Goal: Task Accomplishment & Management: Use online tool/utility

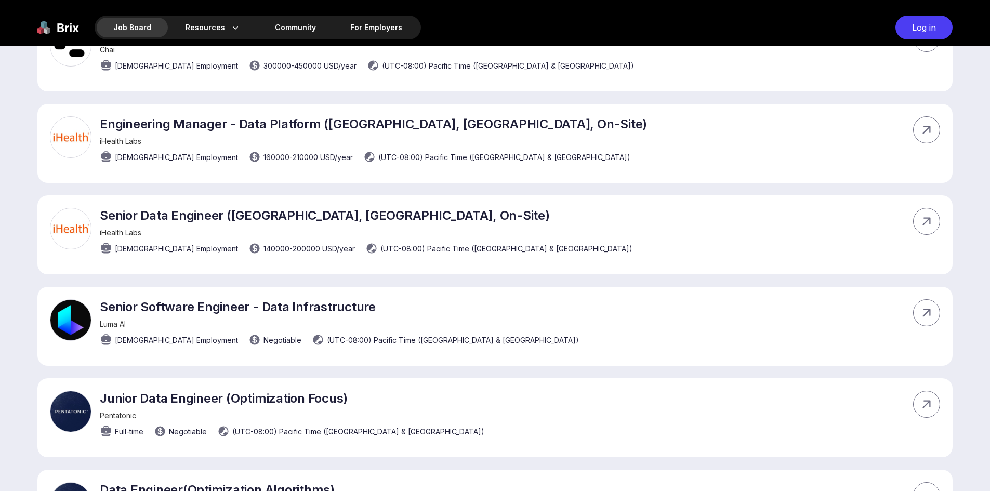
scroll to position [2390, 0]
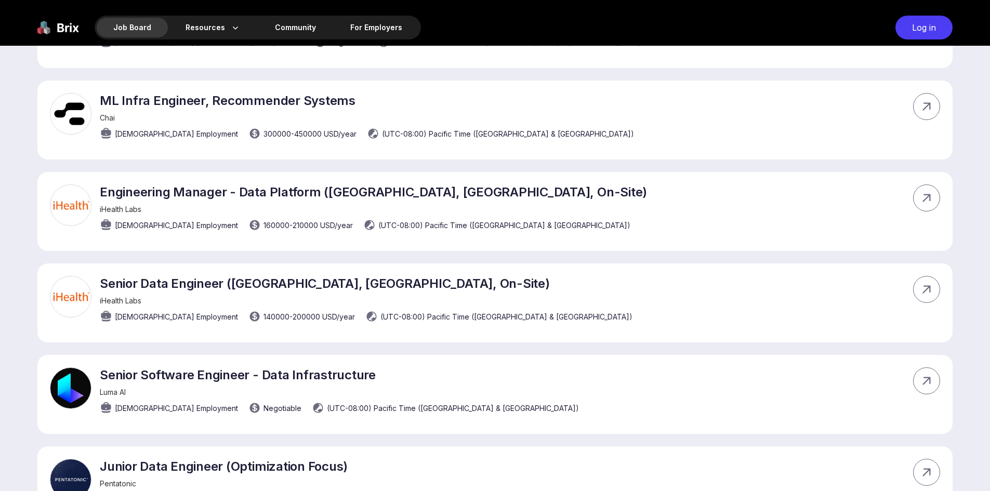
click at [146, 26] on div "Job Board" at bounding box center [132, 28] width 71 height 20
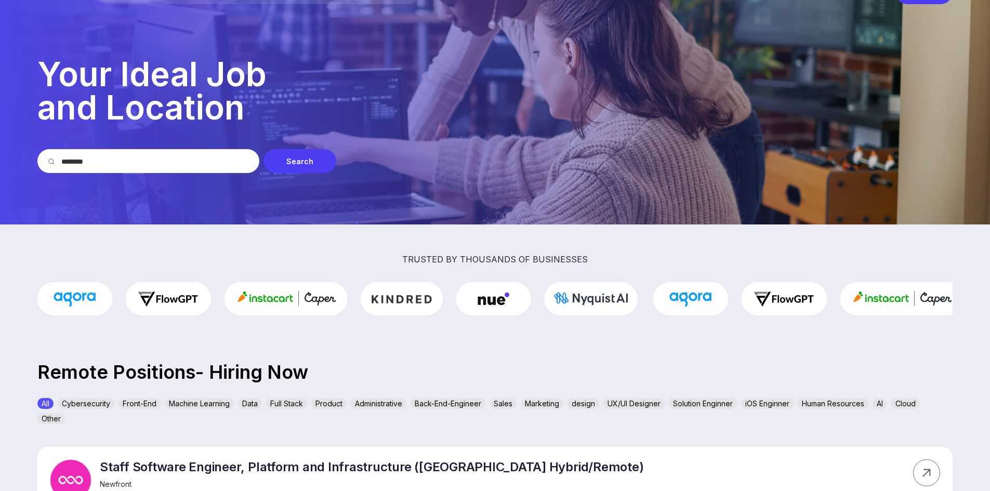
scroll to position [0, 0]
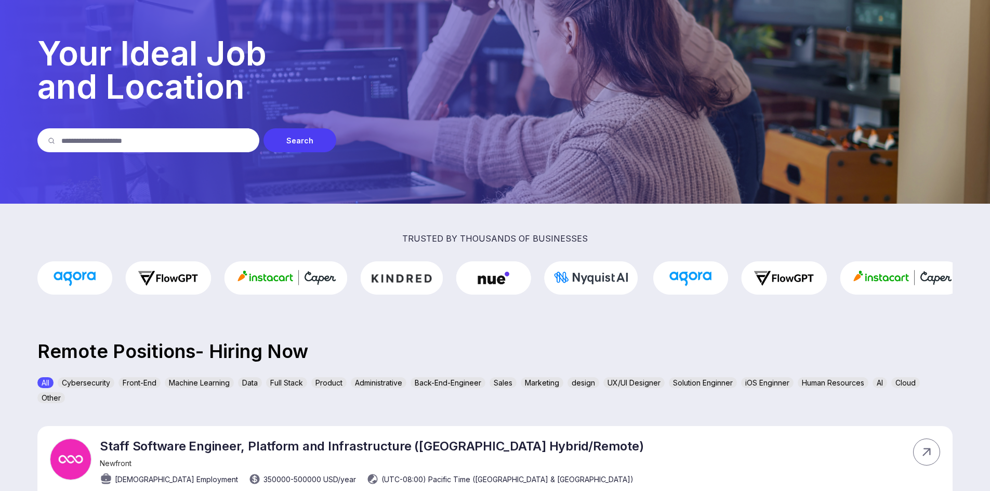
scroll to position [52, 0]
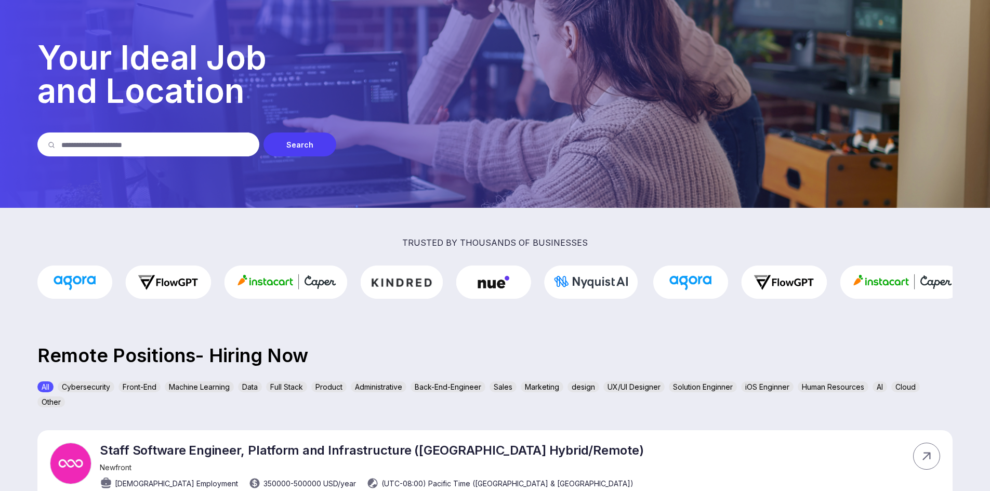
click at [884, 388] on div "AI" at bounding box center [879, 386] width 15 height 11
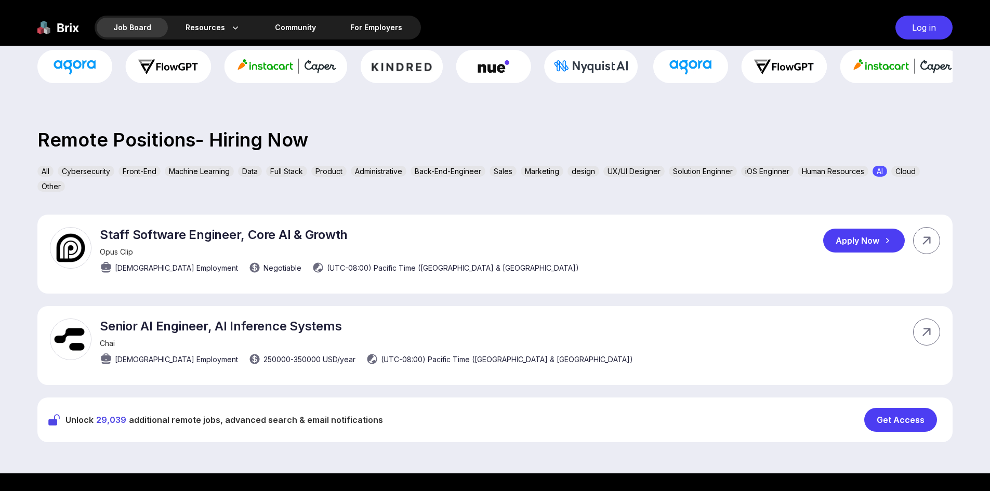
scroll to position [260, 0]
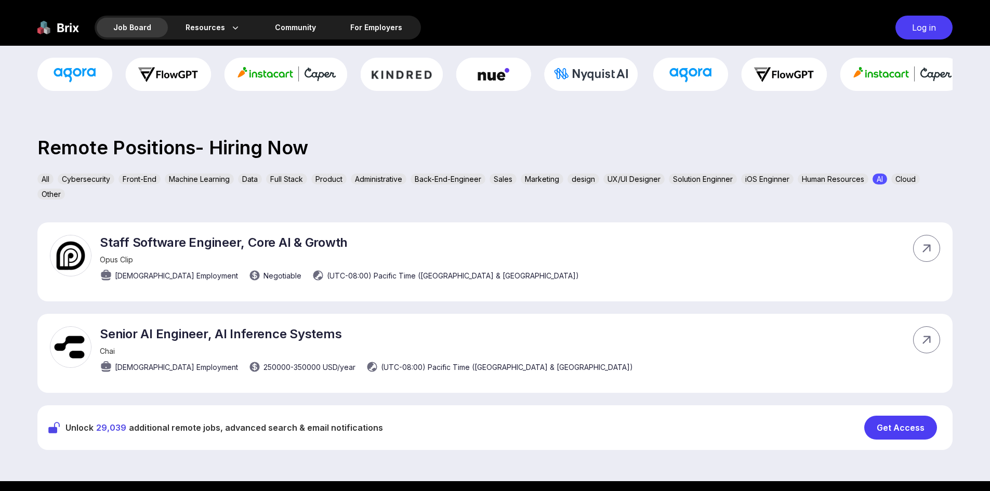
click at [879, 182] on div "AI" at bounding box center [879, 179] width 15 height 11
click at [884, 178] on div "AI" at bounding box center [879, 179] width 15 height 11
click at [50, 178] on div "All" at bounding box center [45, 179] width 16 height 11
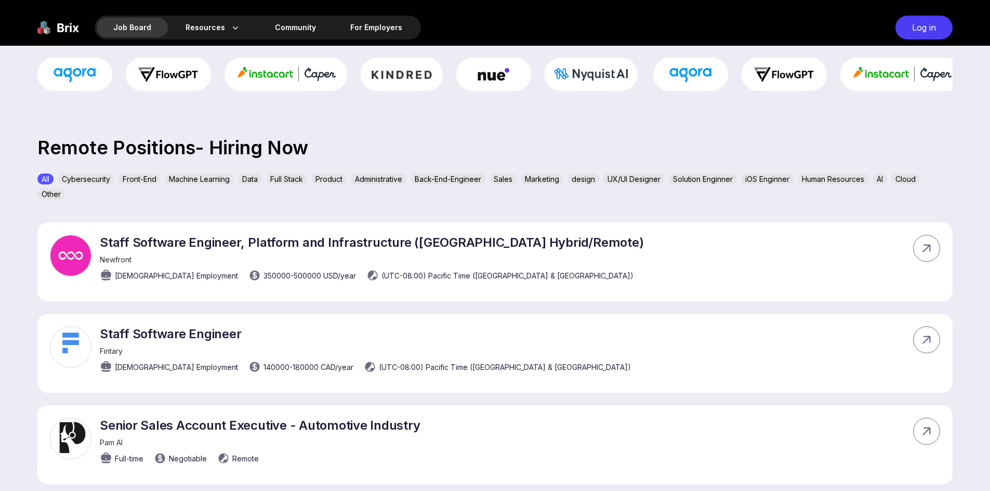
click at [179, 175] on div "Machine Learning" at bounding box center [199, 179] width 69 height 11
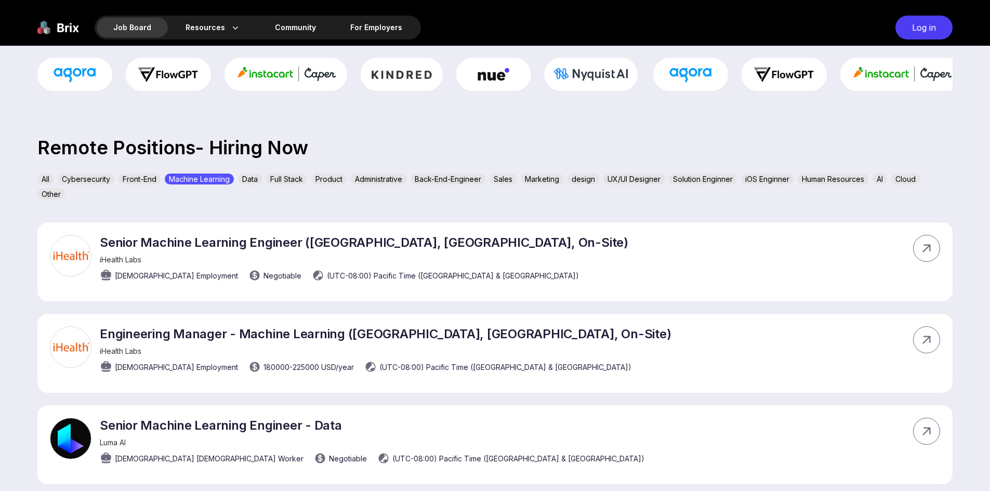
click at [179, 175] on div "Machine Learning" at bounding box center [199, 179] width 69 height 11
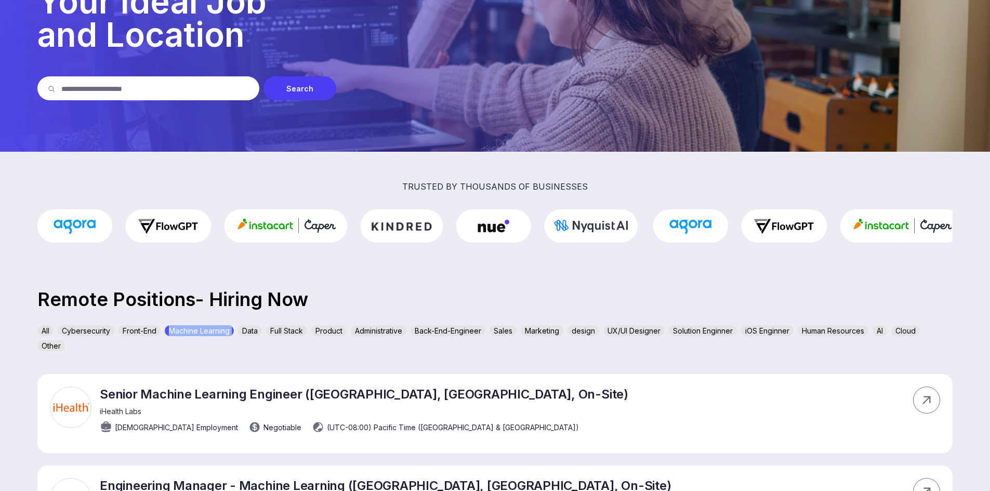
scroll to position [104, 0]
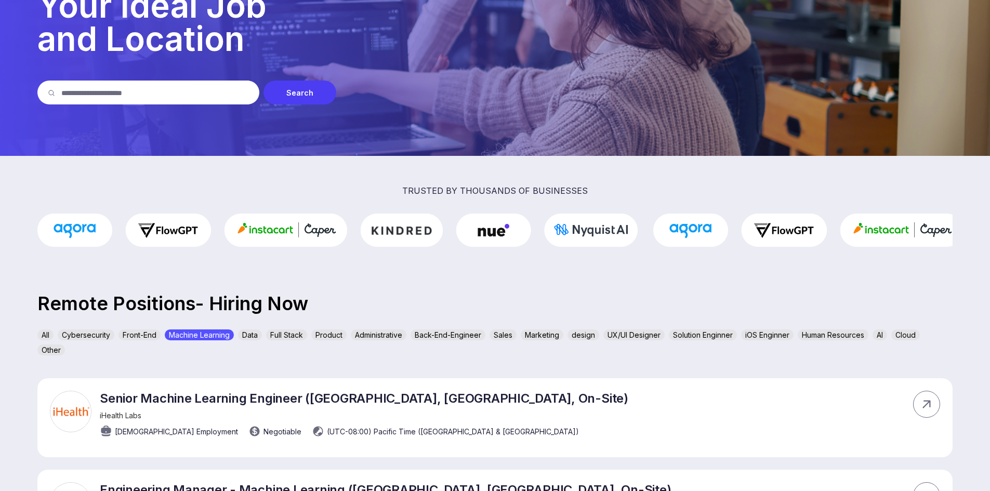
click at [209, 96] on input "text" at bounding box center [155, 93] width 188 height 24
type input "**********"
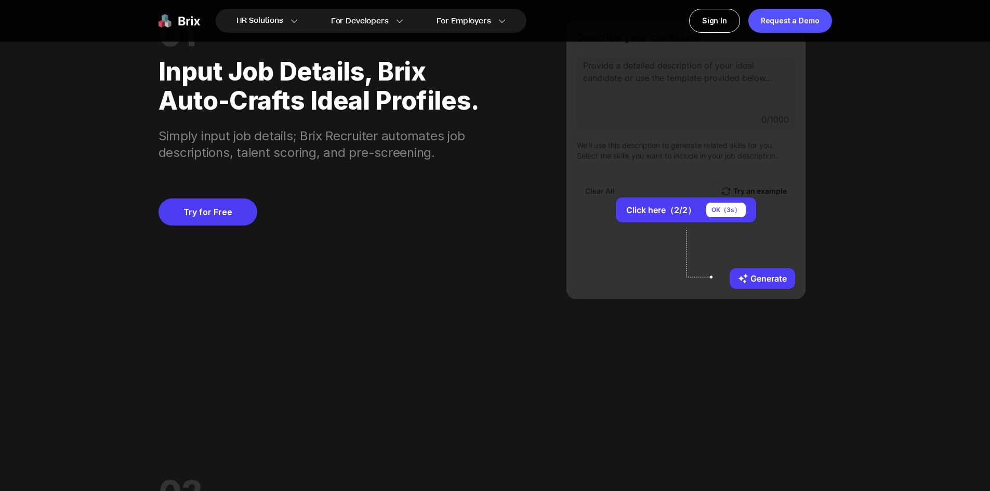
scroll to position [987, 0]
